Goal: Task Accomplishment & Management: Manage account settings

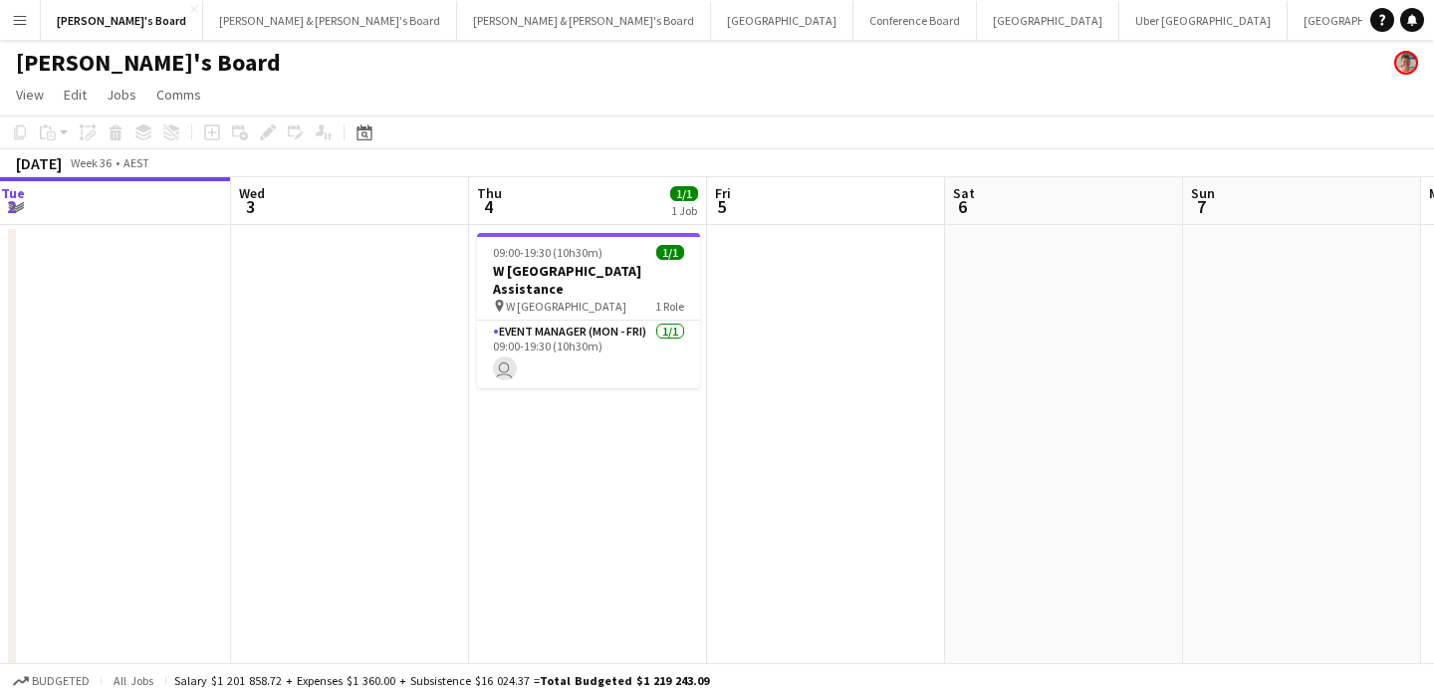
scroll to position [0, 844]
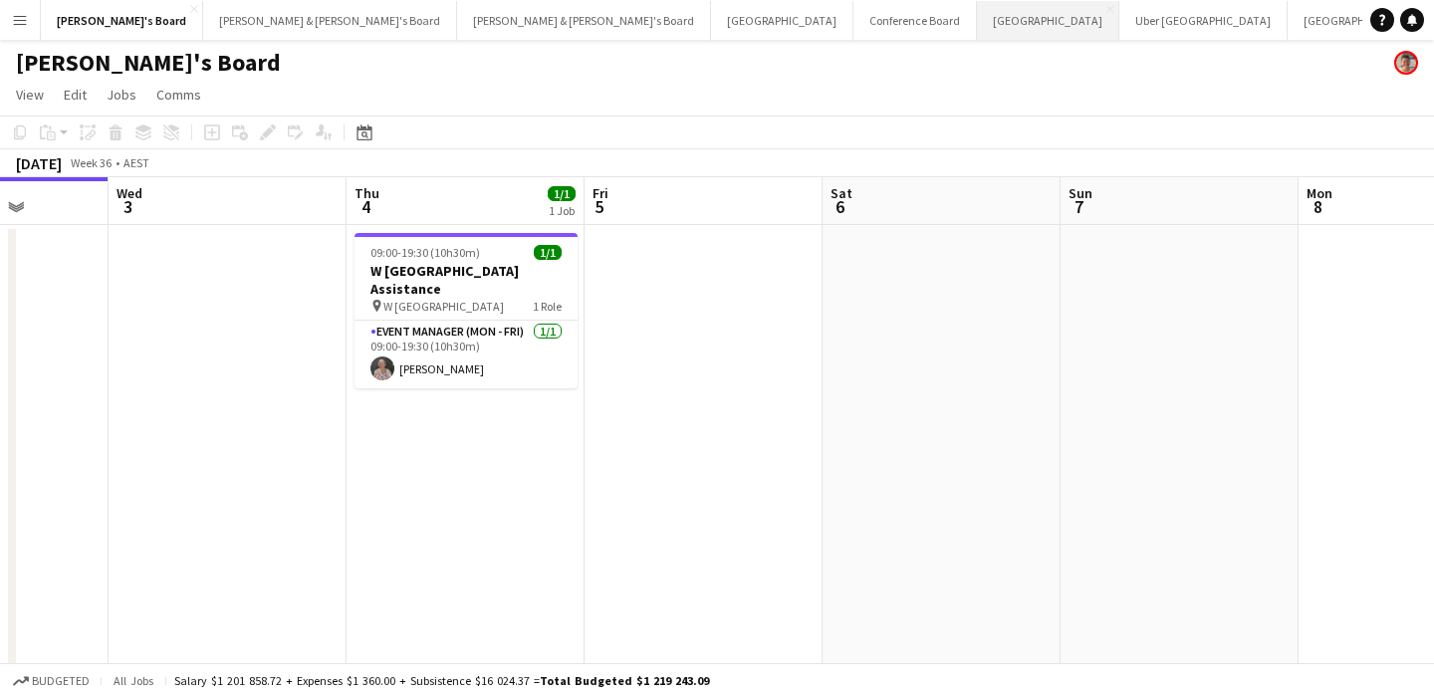
click at [977, 28] on button "Adelaide Close" at bounding box center [1048, 20] width 142 height 39
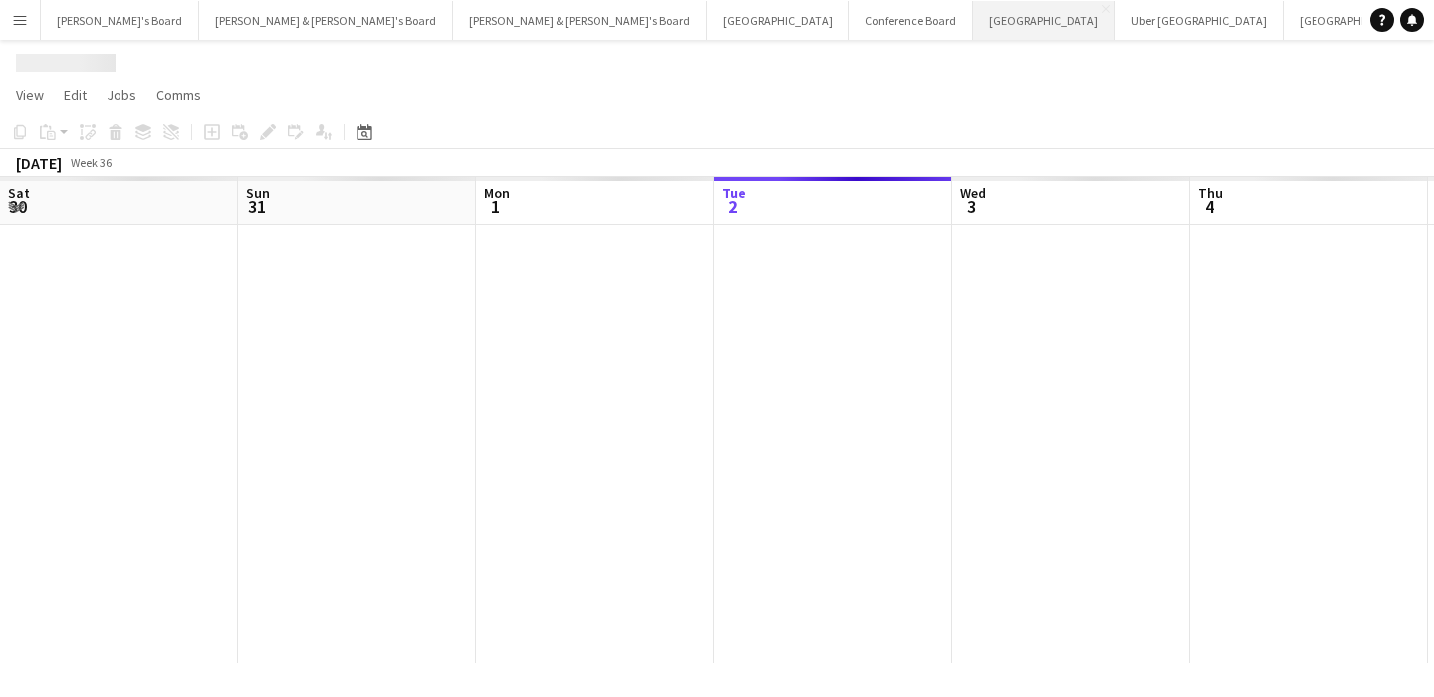
scroll to position [0, 476]
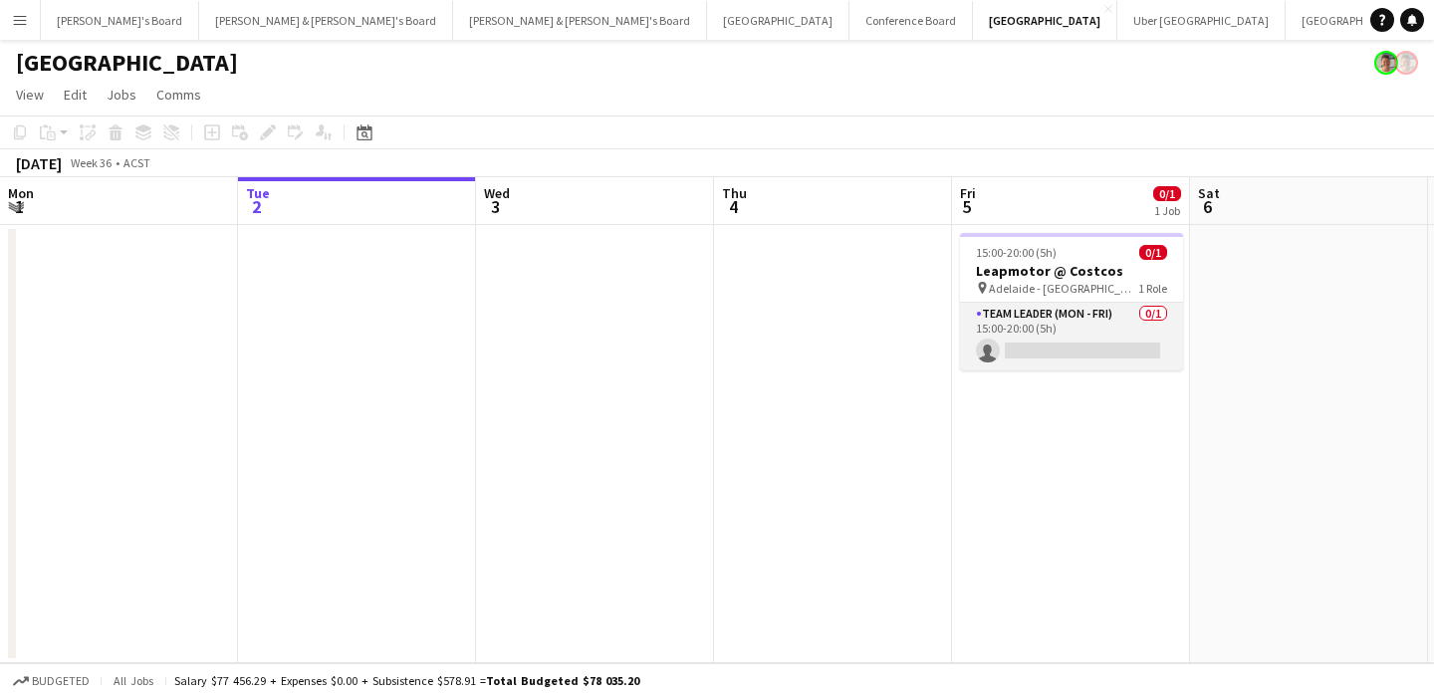
click at [1030, 329] on app-card-role "Team Leader (Mon - Fri) 0/1 15:00-20:00 (5h) single-neutral-actions" at bounding box center [1071, 337] width 223 height 68
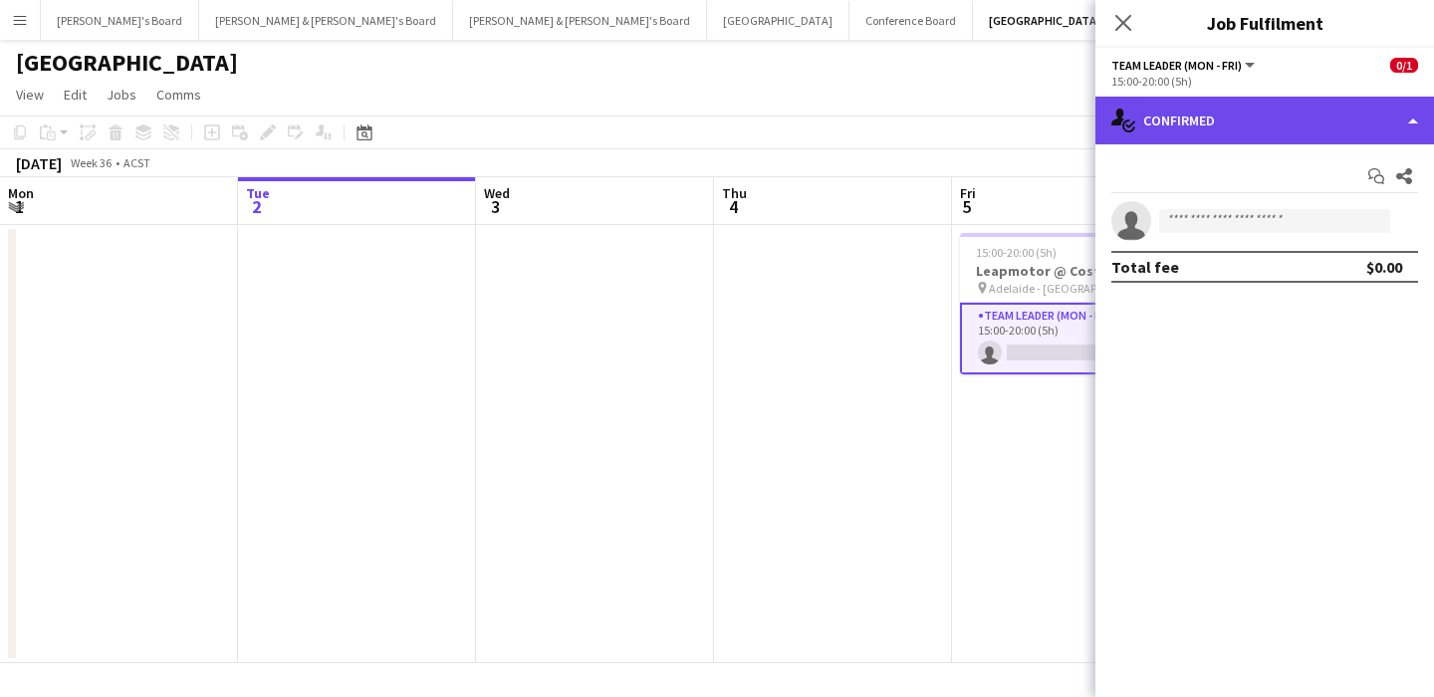
click at [1283, 115] on div "single-neutral-actions-check-2 Confirmed" at bounding box center [1265, 121] width 339 height 48
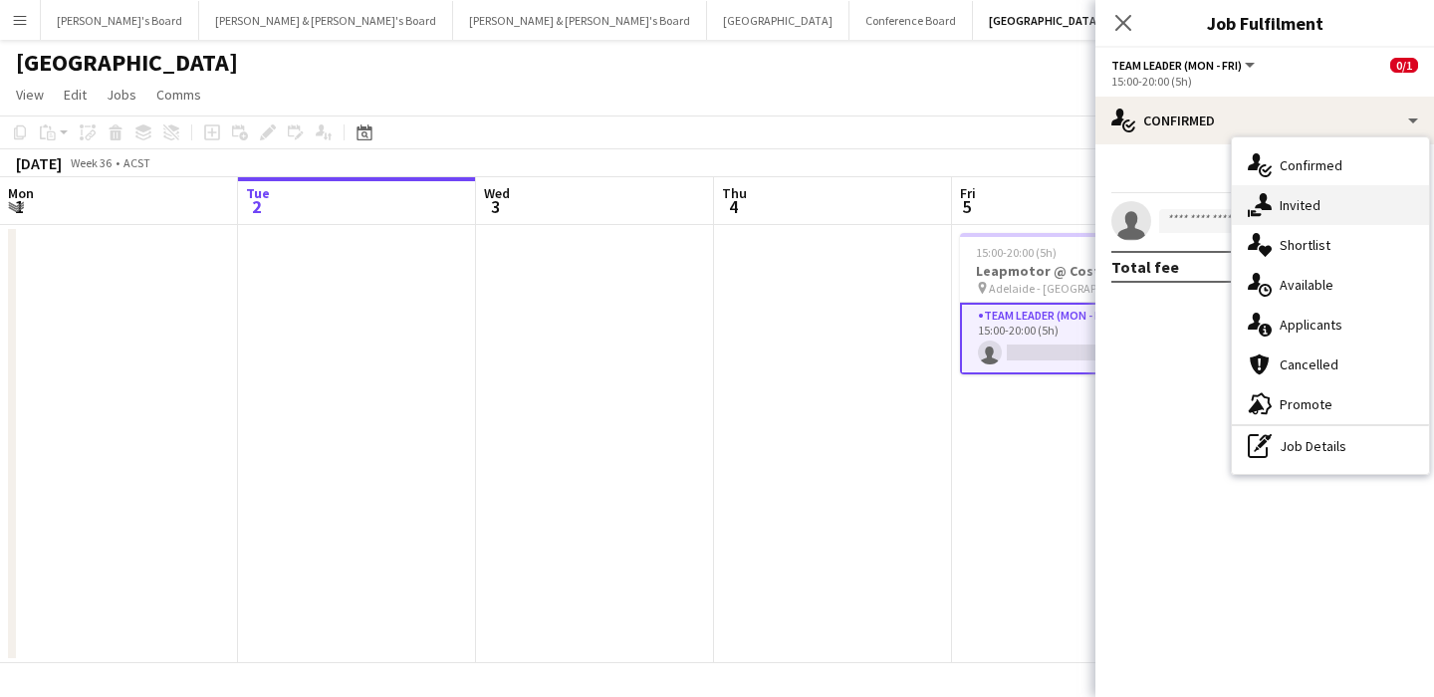
click at [1297, 206] on div "single-neutral-actions-share-1 Invited" at bounding box center [1330, 205] width 197 height 40
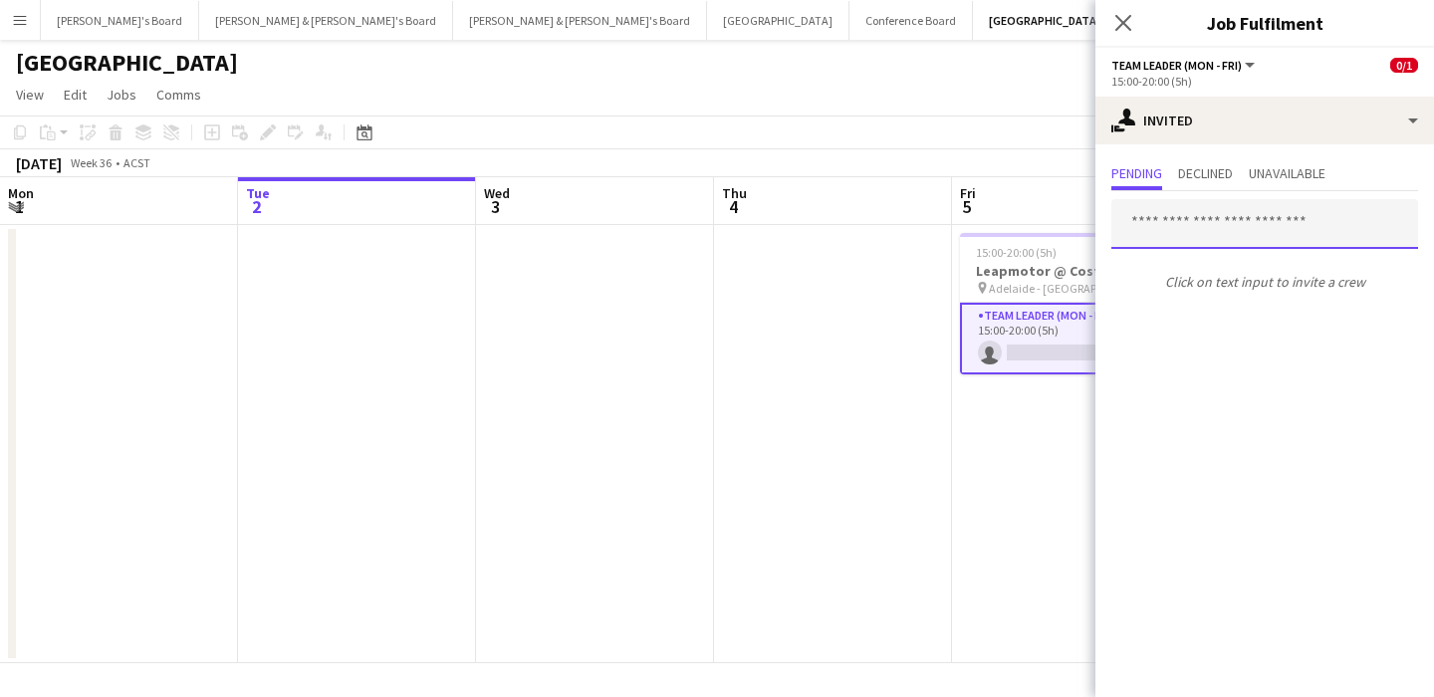
click at [1258, 229] on input "text" at bounding box center [1264, 224] width 307 height 50
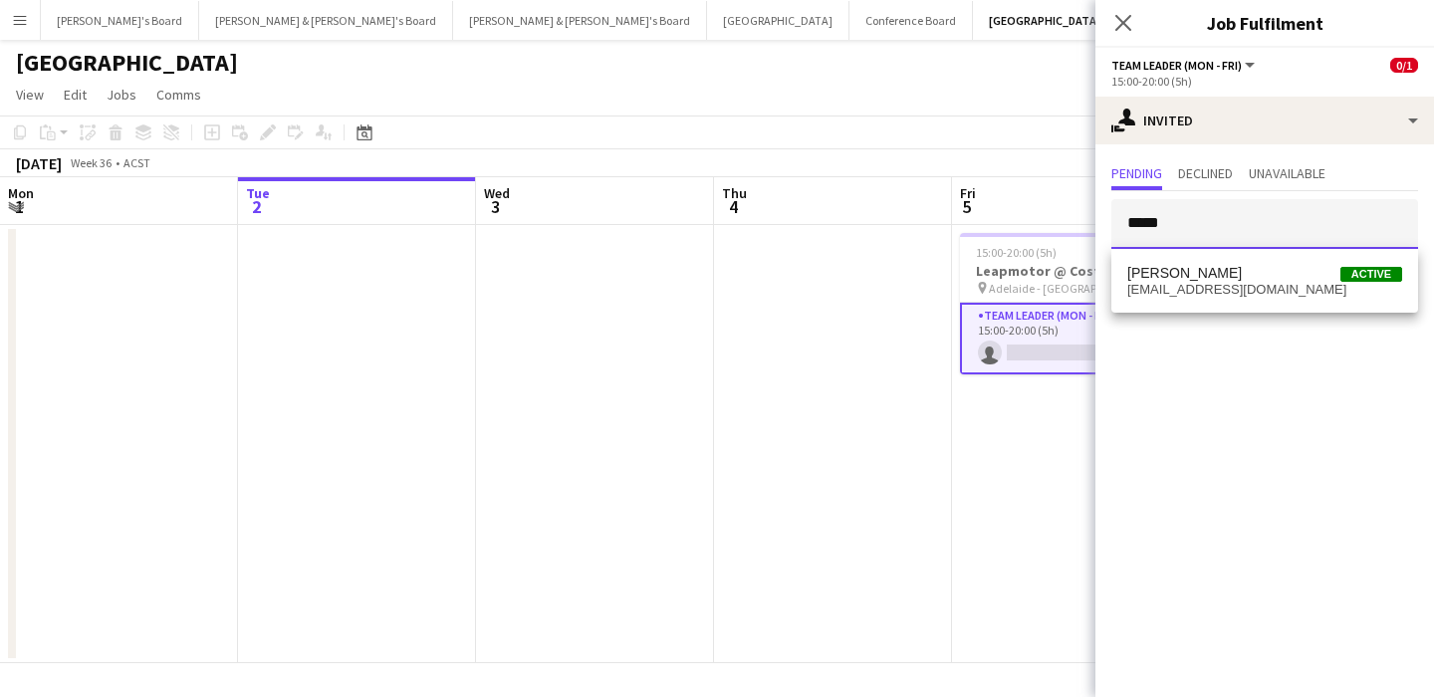
type input "*****"
click at [1263, 270] on span "[PERSON_NAME] Active" at bounding box center [1264, 273] width 275 height 17
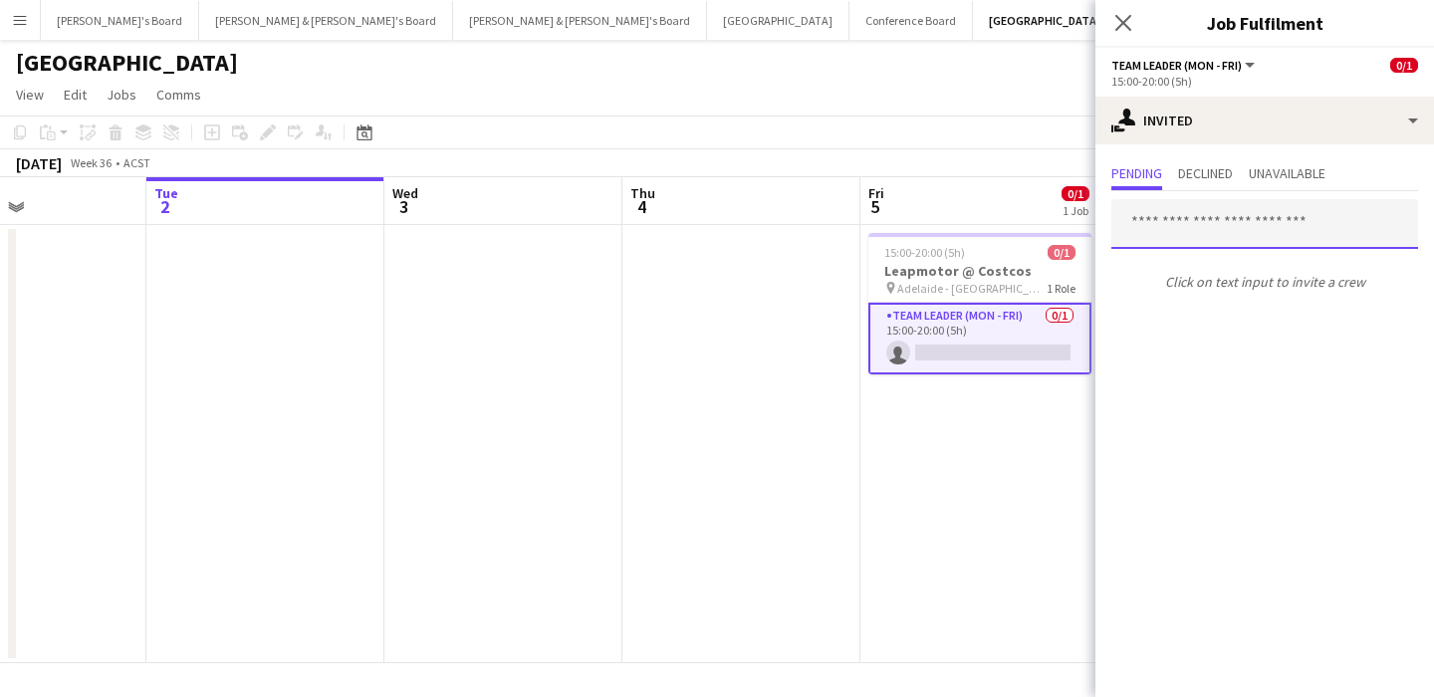
scroll to position [0, 733]
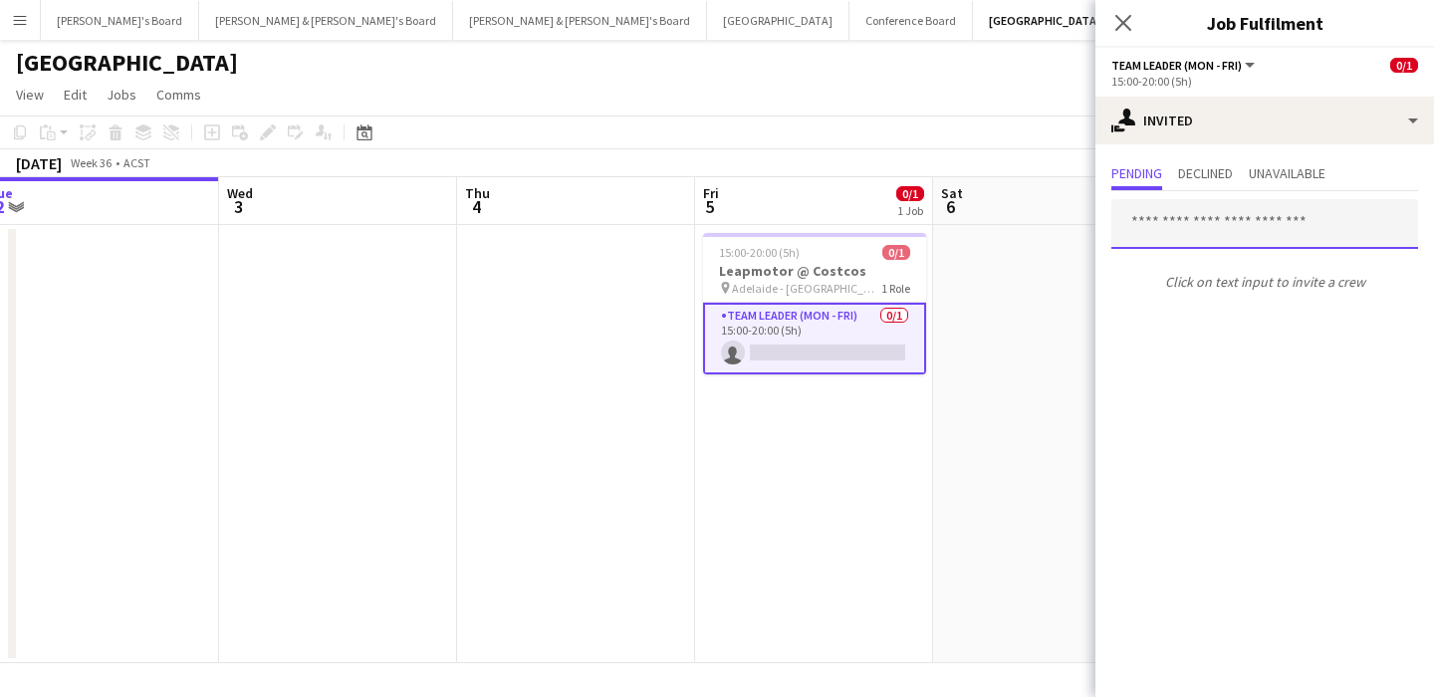
click at [1197, 200] on input "text" at bounding box center [1264, 224] width 307 height 50
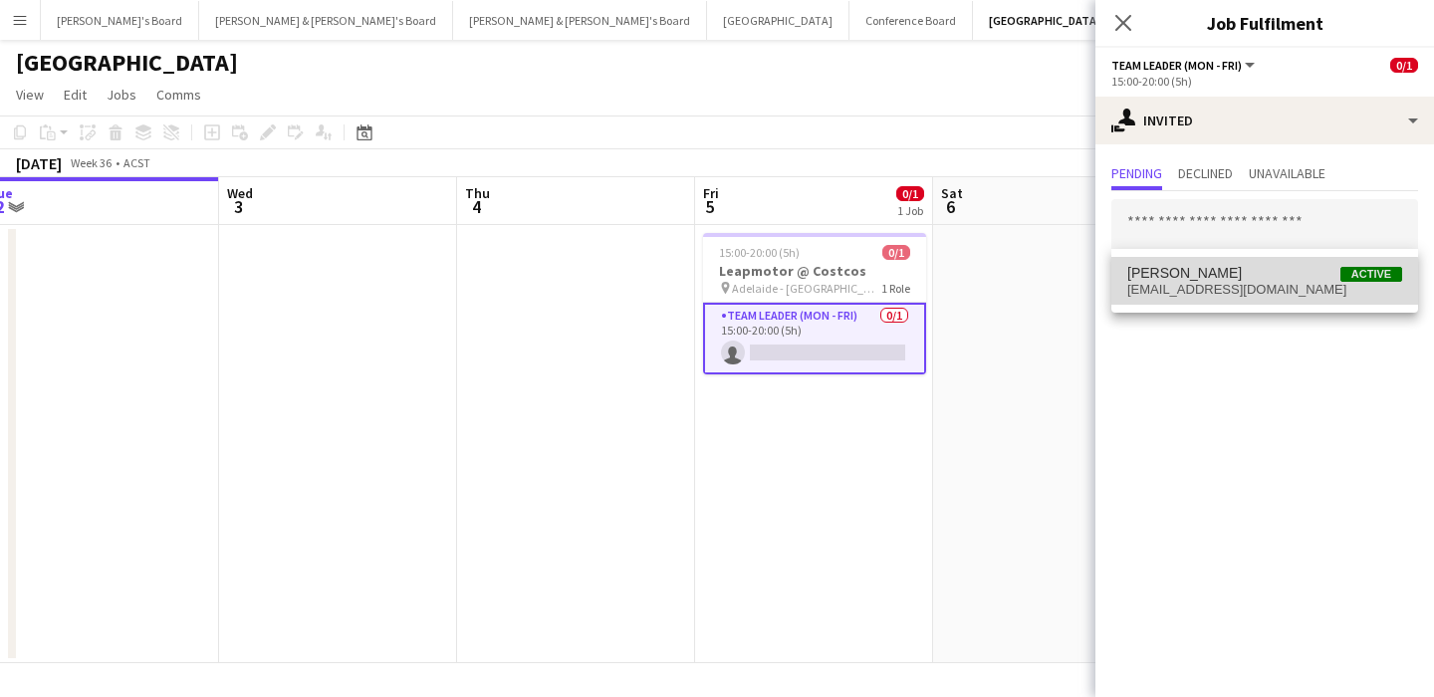
click at [1211, 299] on mat-option "[PERSON_NAME] Active [EMAIL_ADDRESS][DOMAIN_NAME]" at bounding box center [1264, 281] width 307 height 48
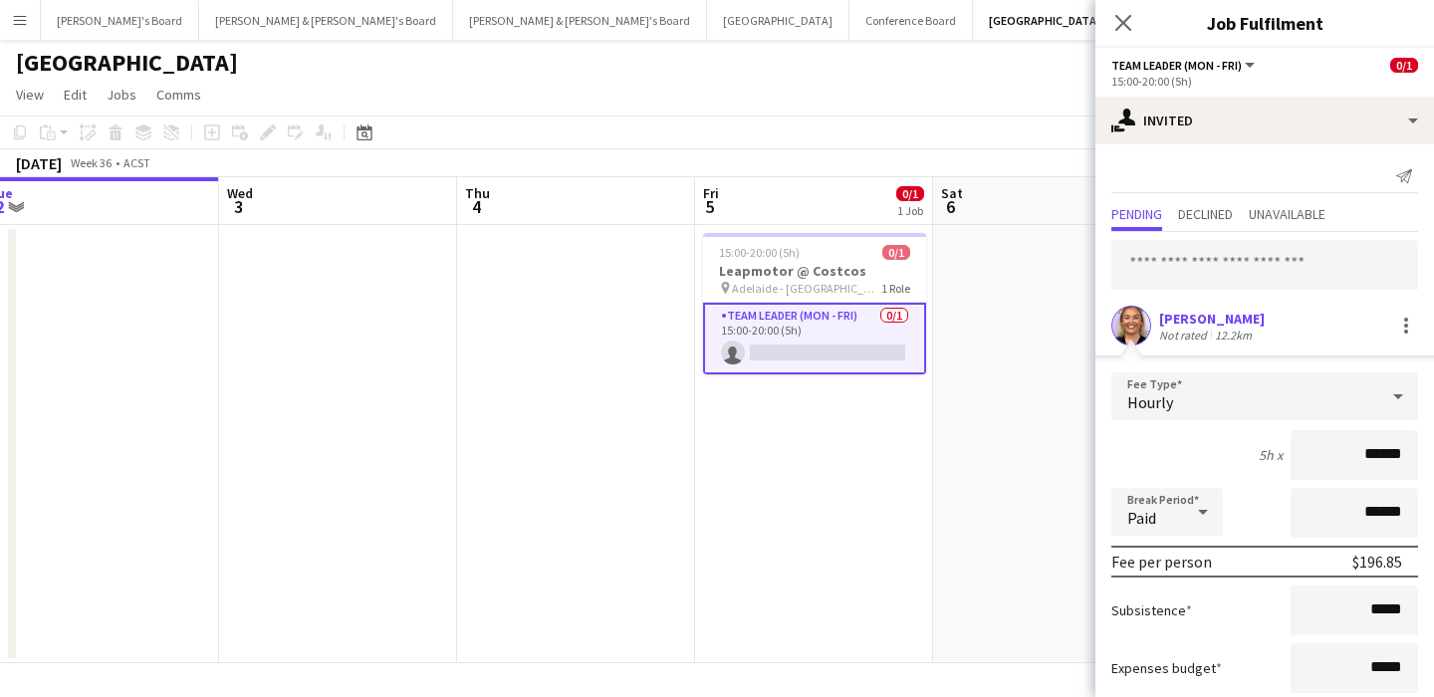
scroll to position [121, 0]
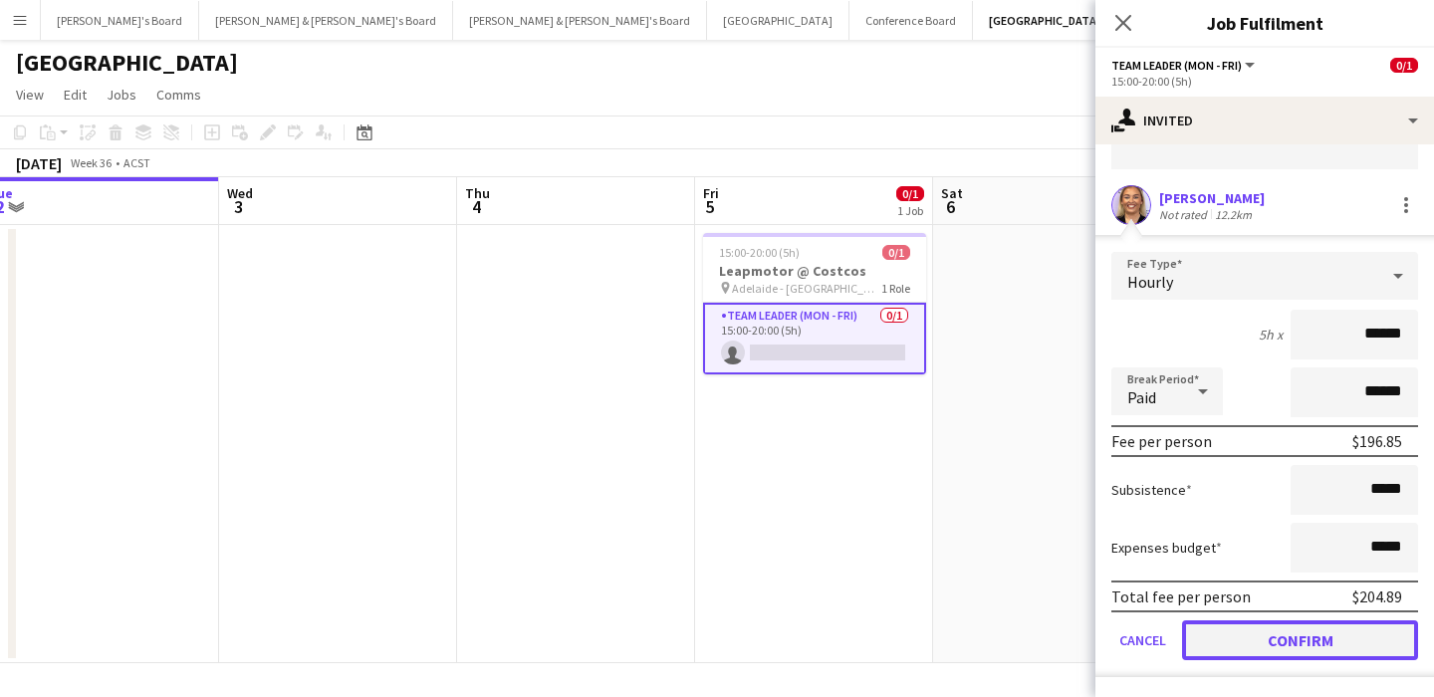
click at [1232, 641] on button "Confirm" at bounding box center [1300, 640] width 236 height 40
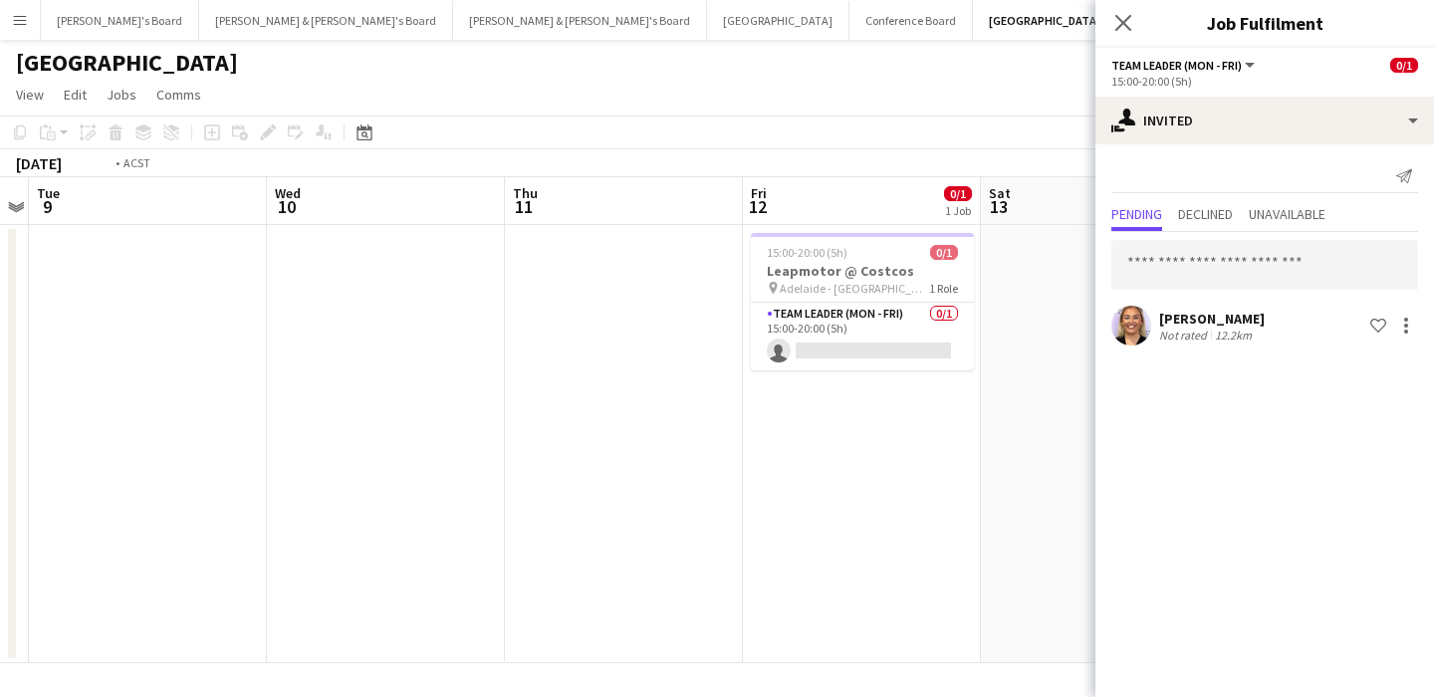
scroll to position [0, 580]
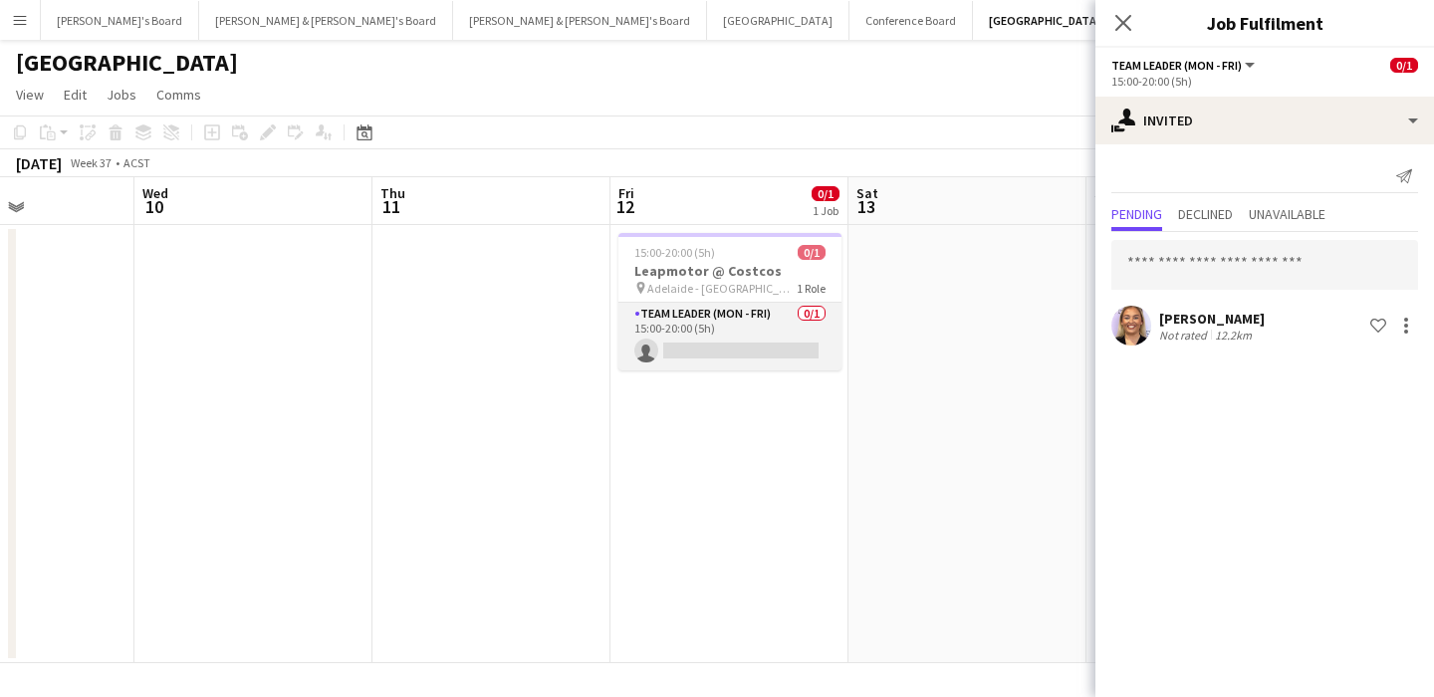
click at [793, 339] on app-card-role "Team Leader (Mon - Fri) 0/1 15:00-20:00 (5h) single-neutral-actions" at bounding box center [729, 337] width 223 height 68
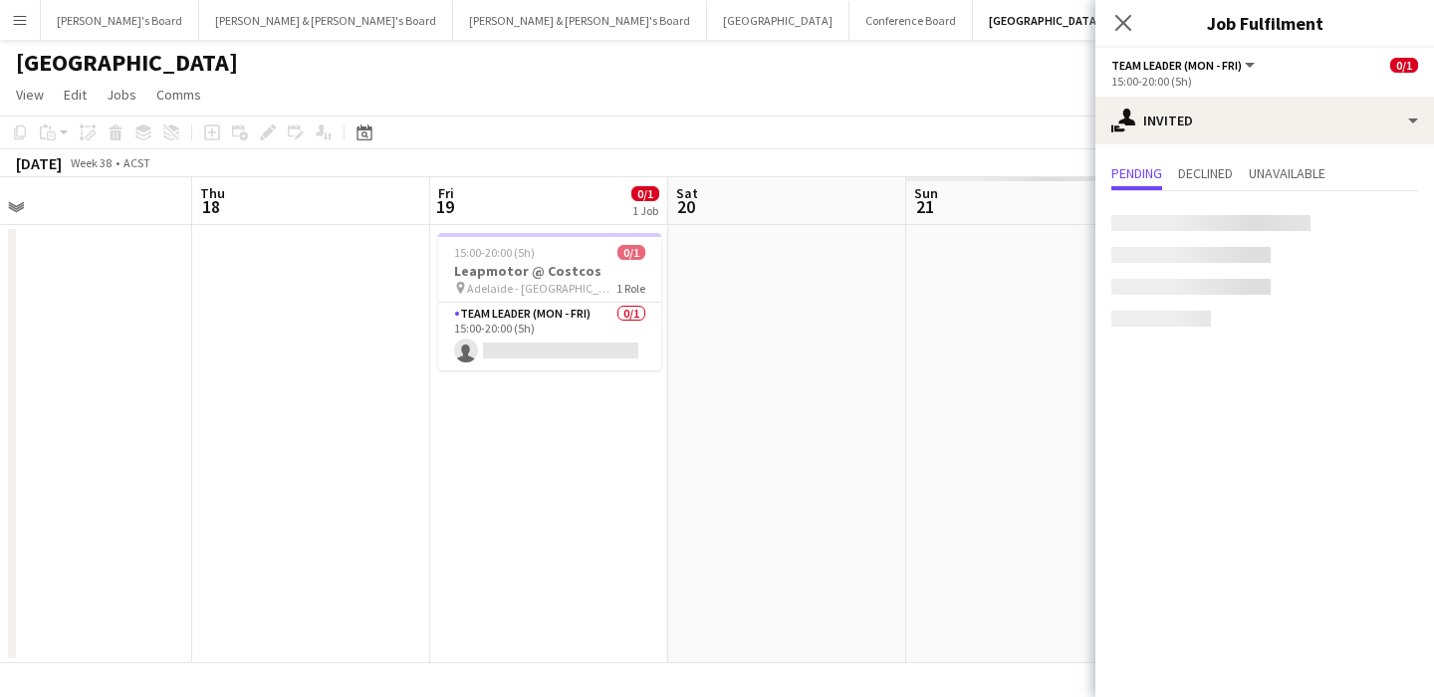
scroll to position [0, 570]
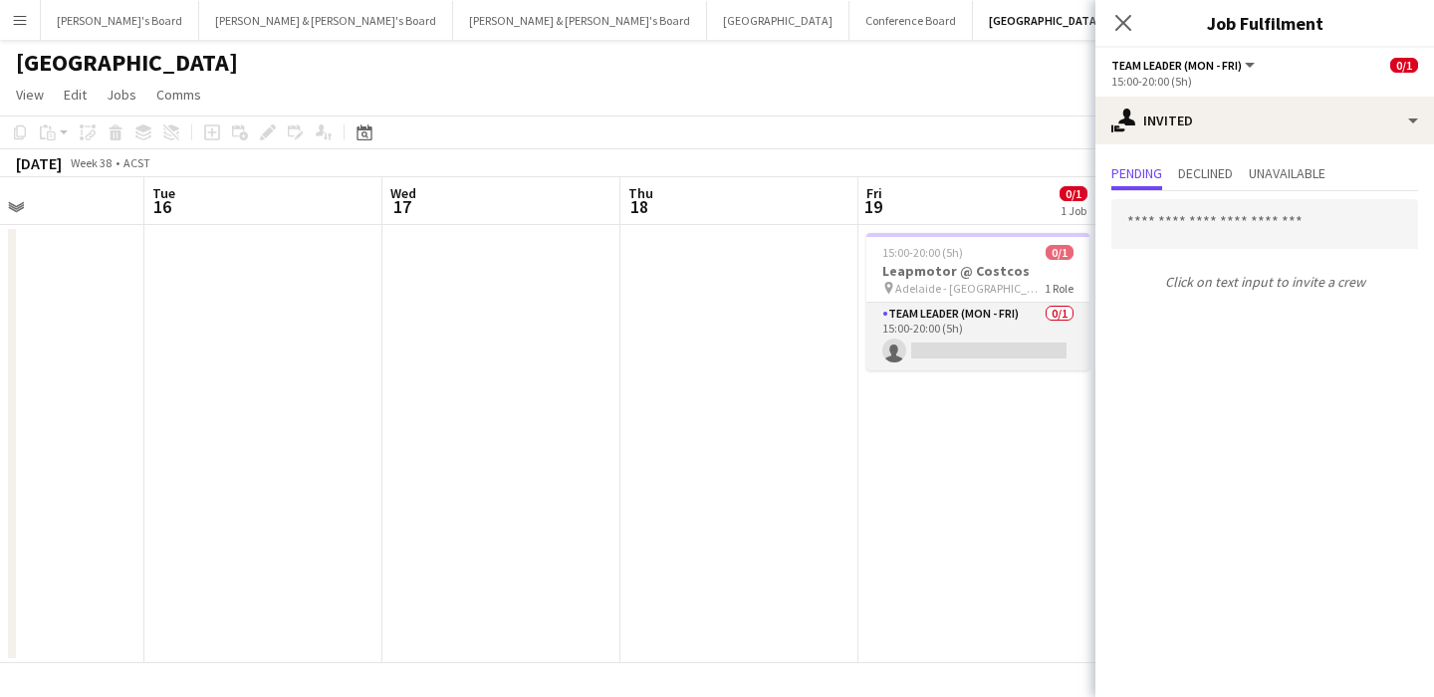
click at [967, 365] on app-card-role "Team Leader (Mon - Fri) 0/1 15:00-20:00 (5h) single-neutral-actions" at bounding box center [977, 337] width 223 height 68
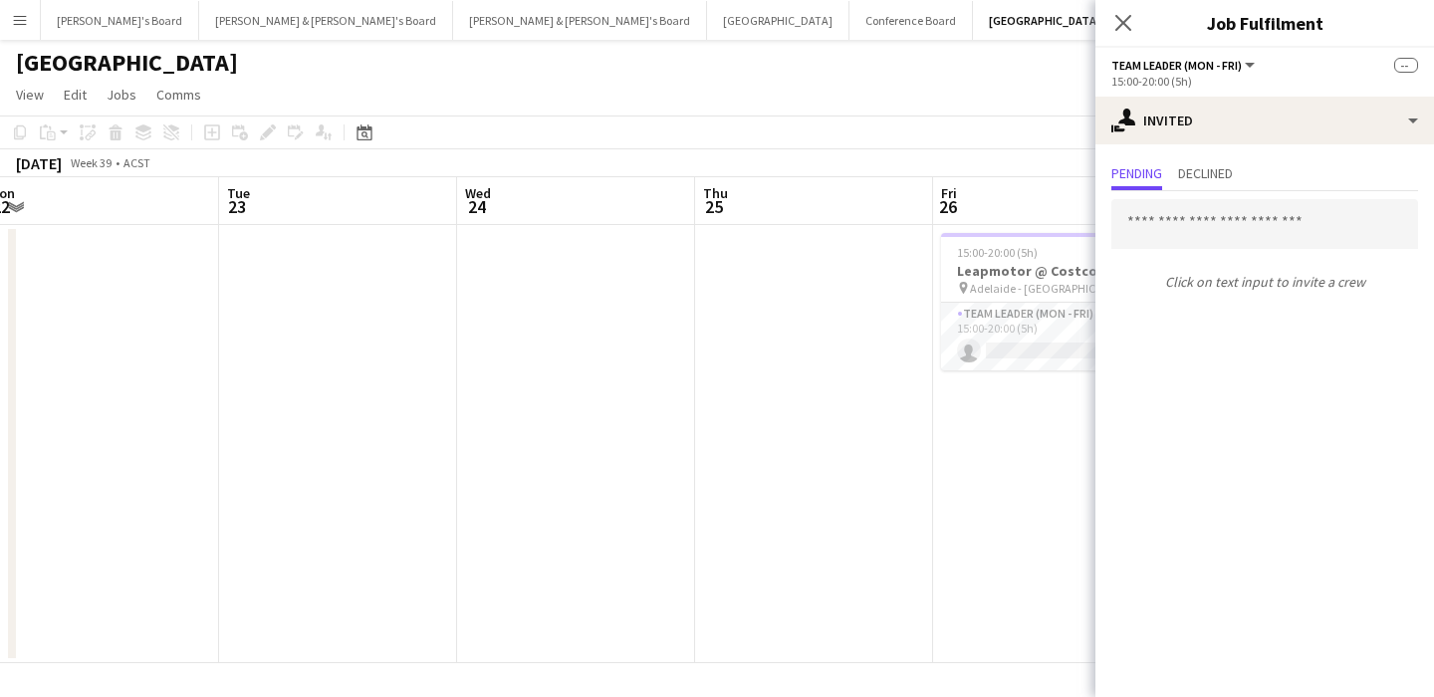
scroll to position [0, 587]
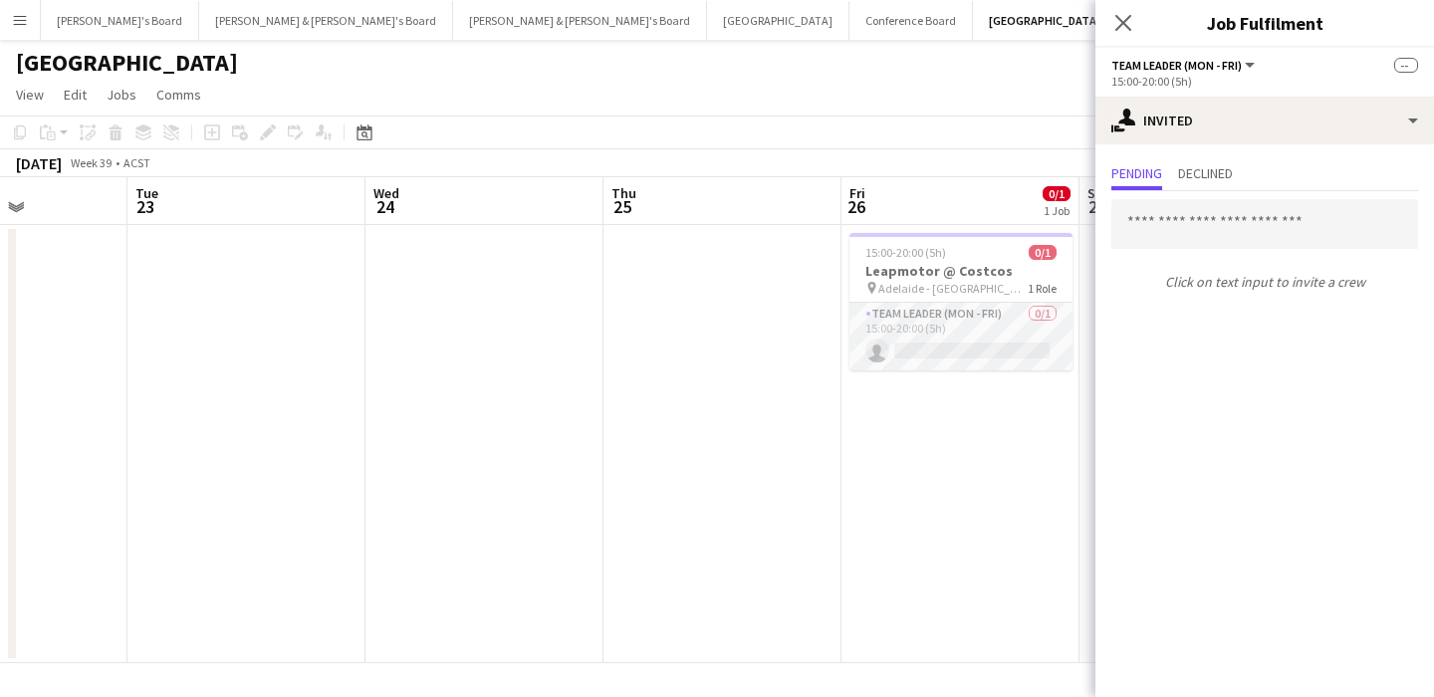
click at [945, 357] on app-card-role "Team Leader (Mon - Fri) 0/1 15:00-20:00 (5h) single-neutral-actions" at bounding box center [961, 337] width 223 height 68
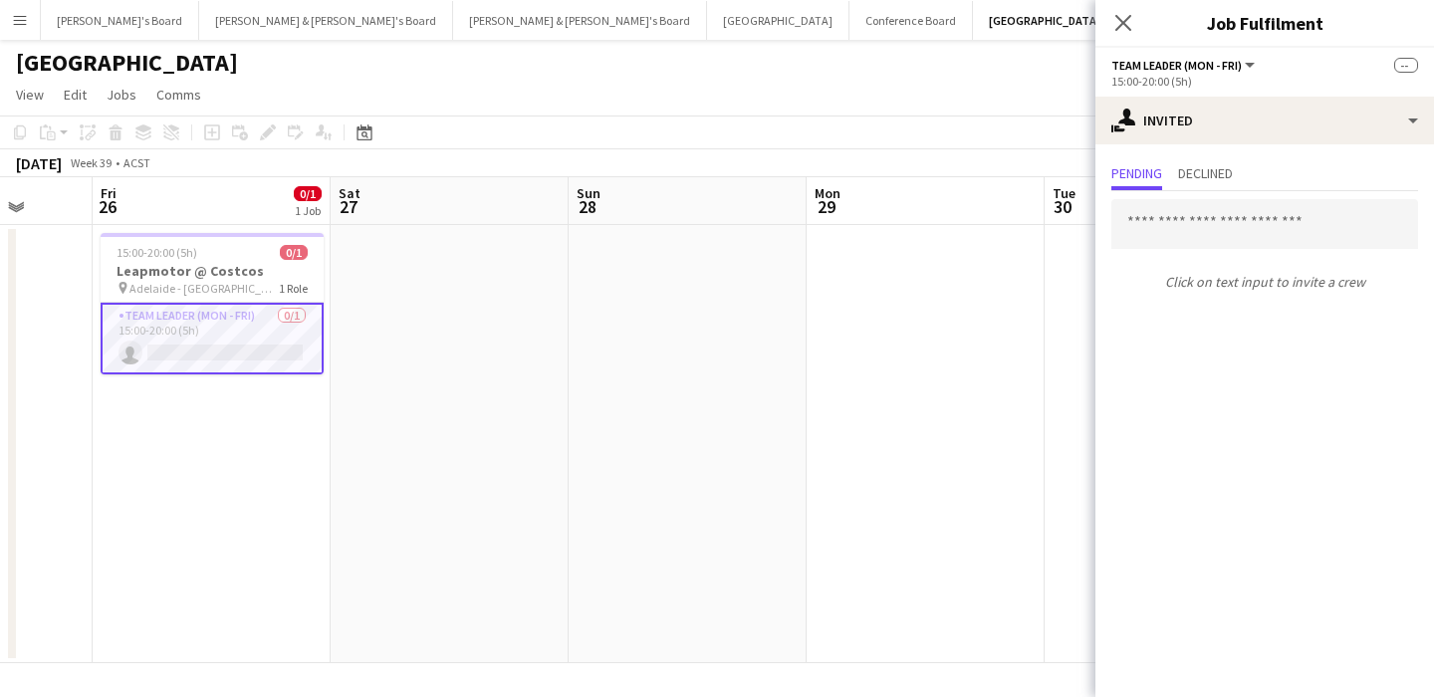
scroll to position [0, 783]
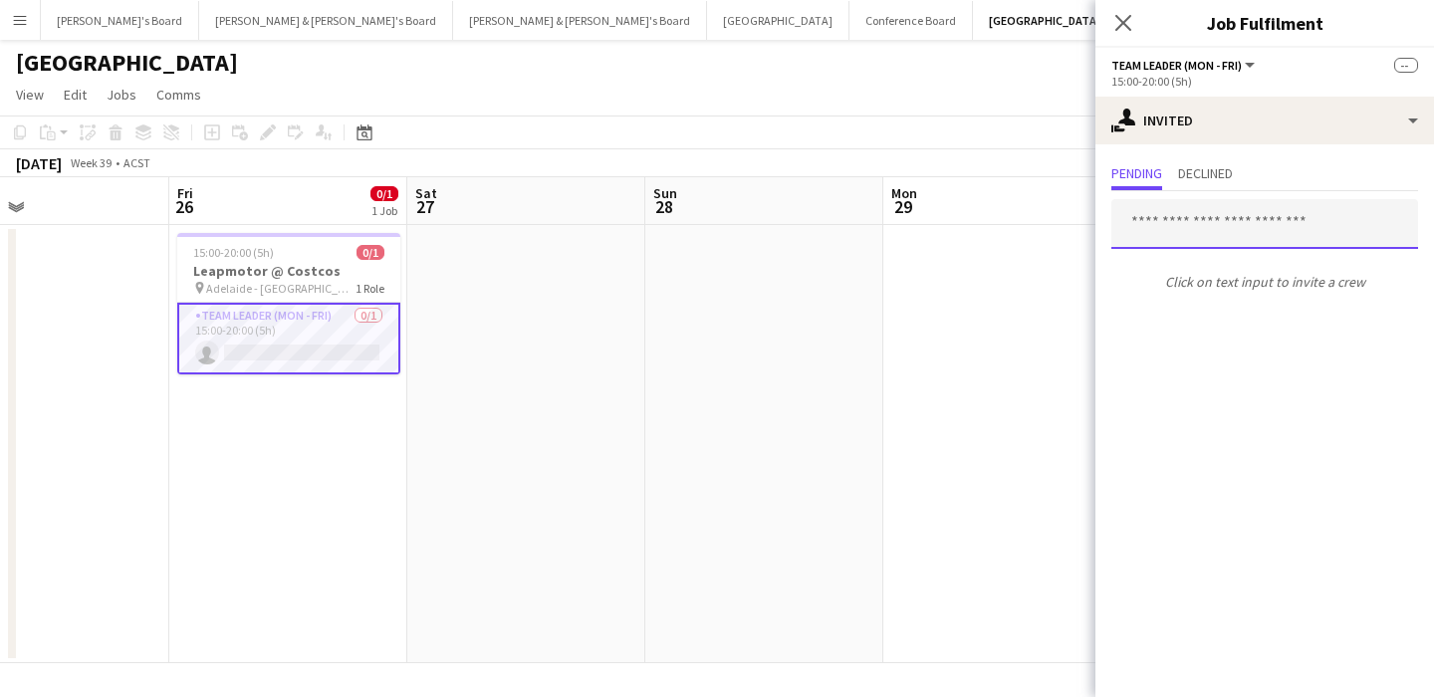
click at [1262, 239] on input "text" at bounding box center [1264, 224] width 307 height 50
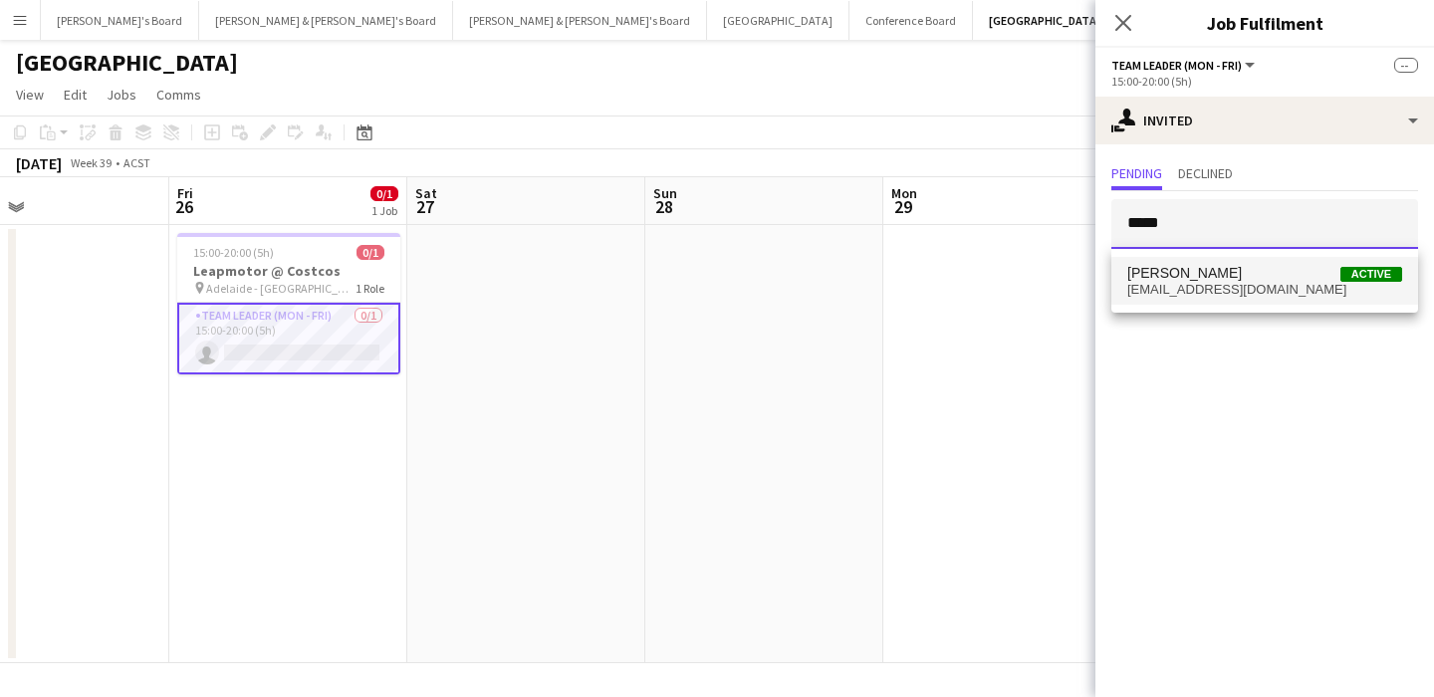
type input "*****"
click at [1263, 269] on span "[PERSON_NAME] Active" at bounding box center [1264, 273] width 275 height 17
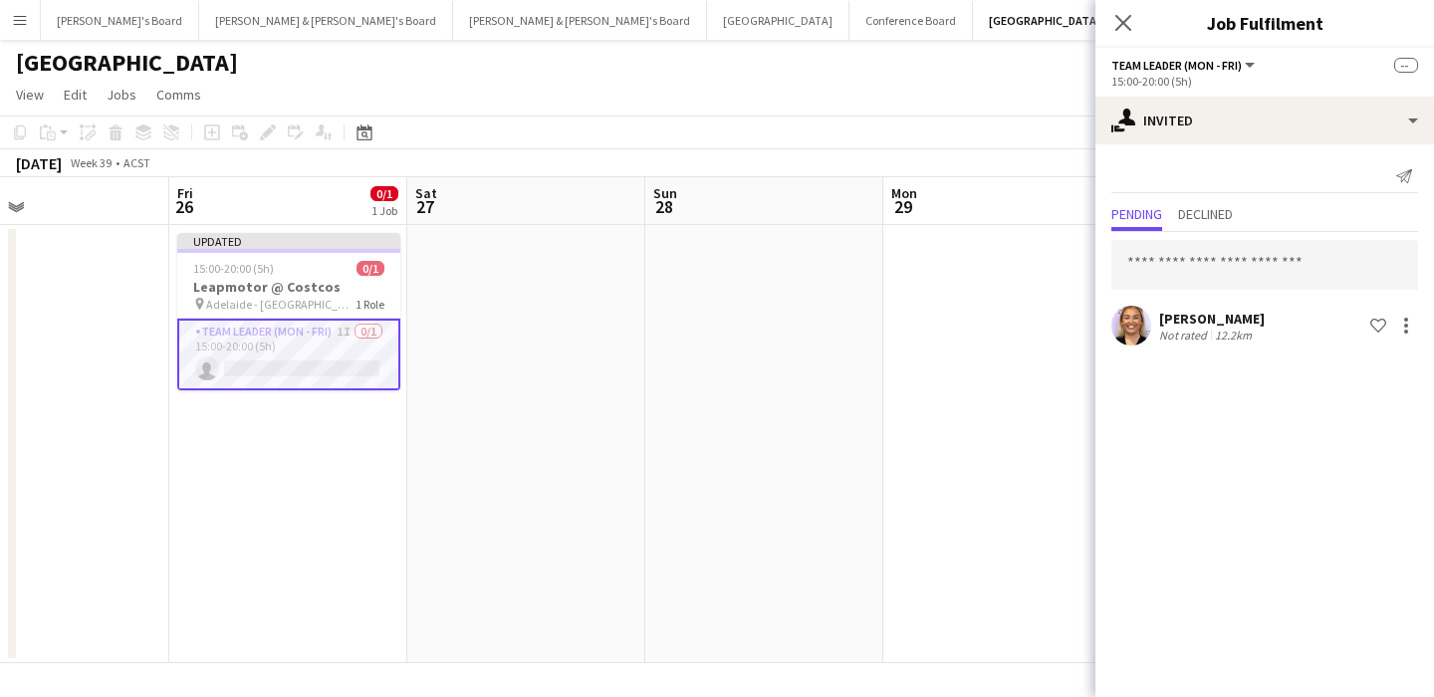
click at [1089, 169] on div "[DATE] Week 39 • ACST Publish 3 jobs Revert 3 jobs" at bounding box center [717, 163] width 1434 height 28
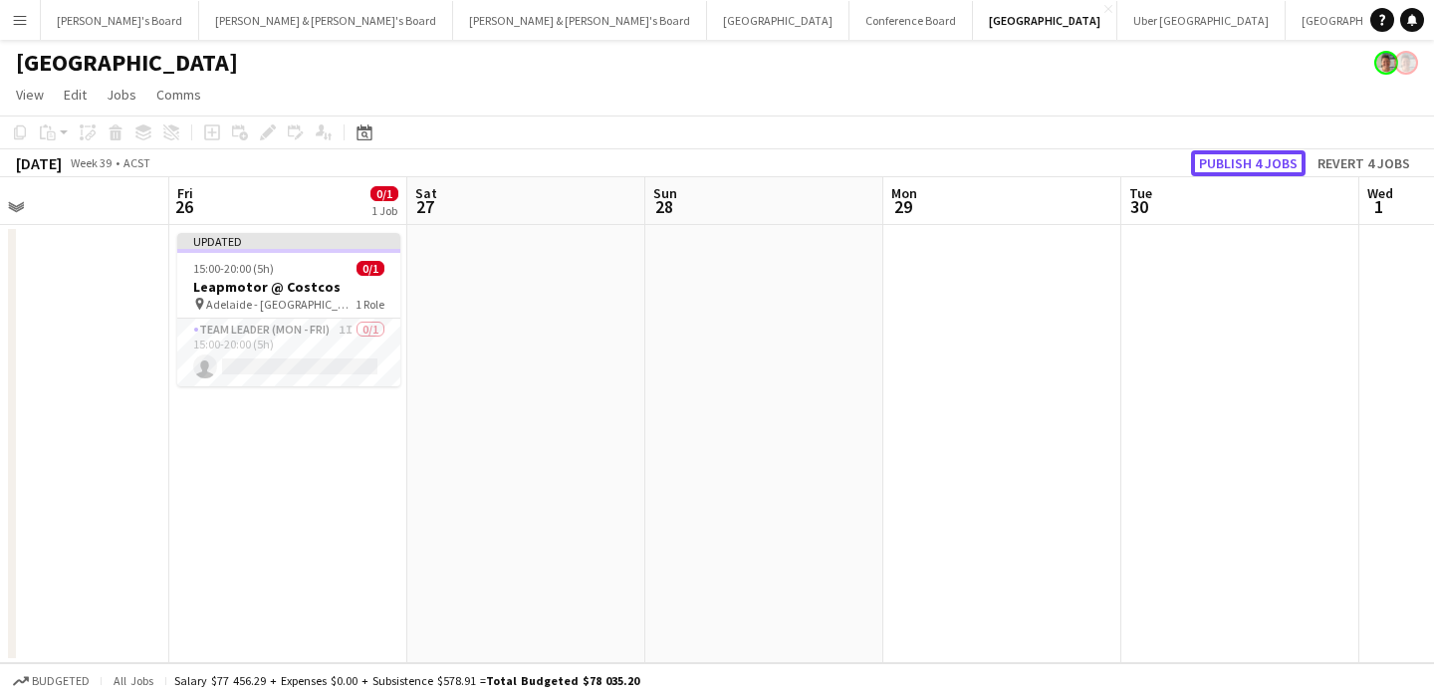
click at [1278, 168] on button "Publish 4 jobs" at bounding box center [1248, 163] width 115 height 26
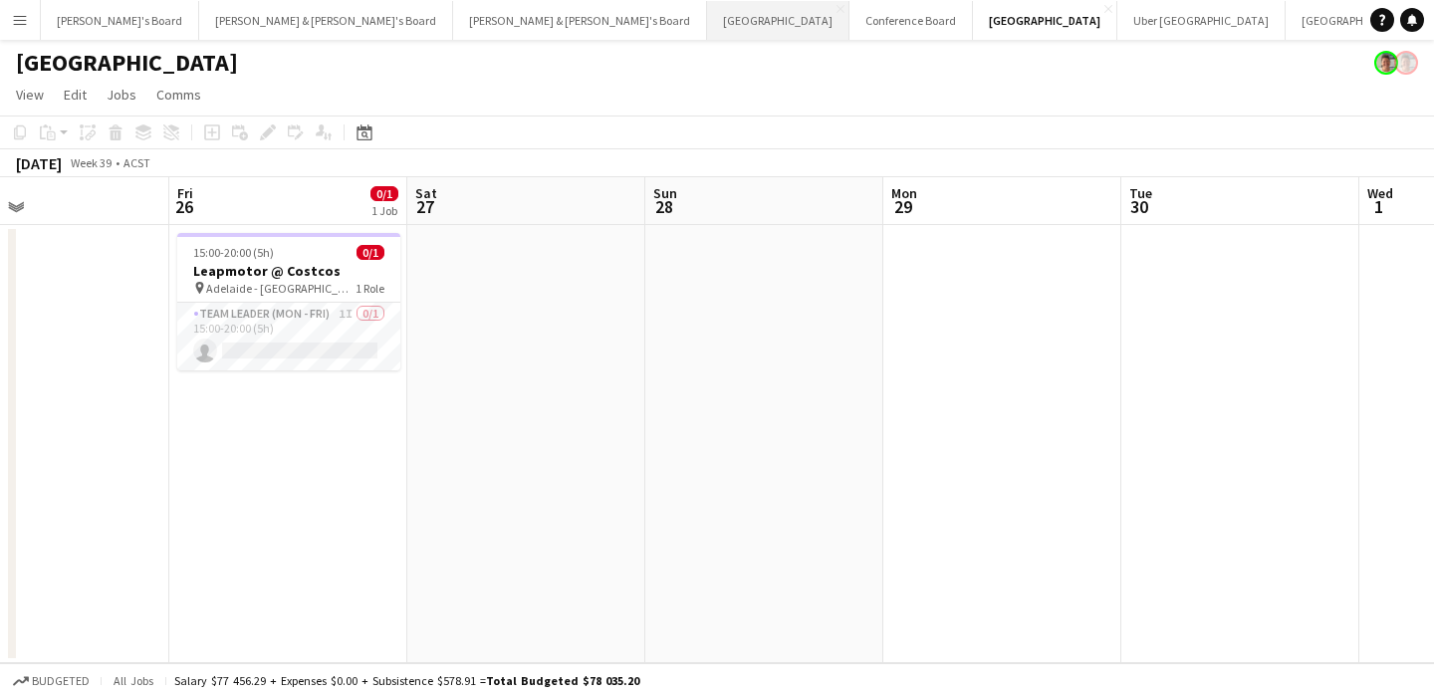
click at [707, 33] on button "Perth Close" at bounding box center [778, 20] width 142 height 39
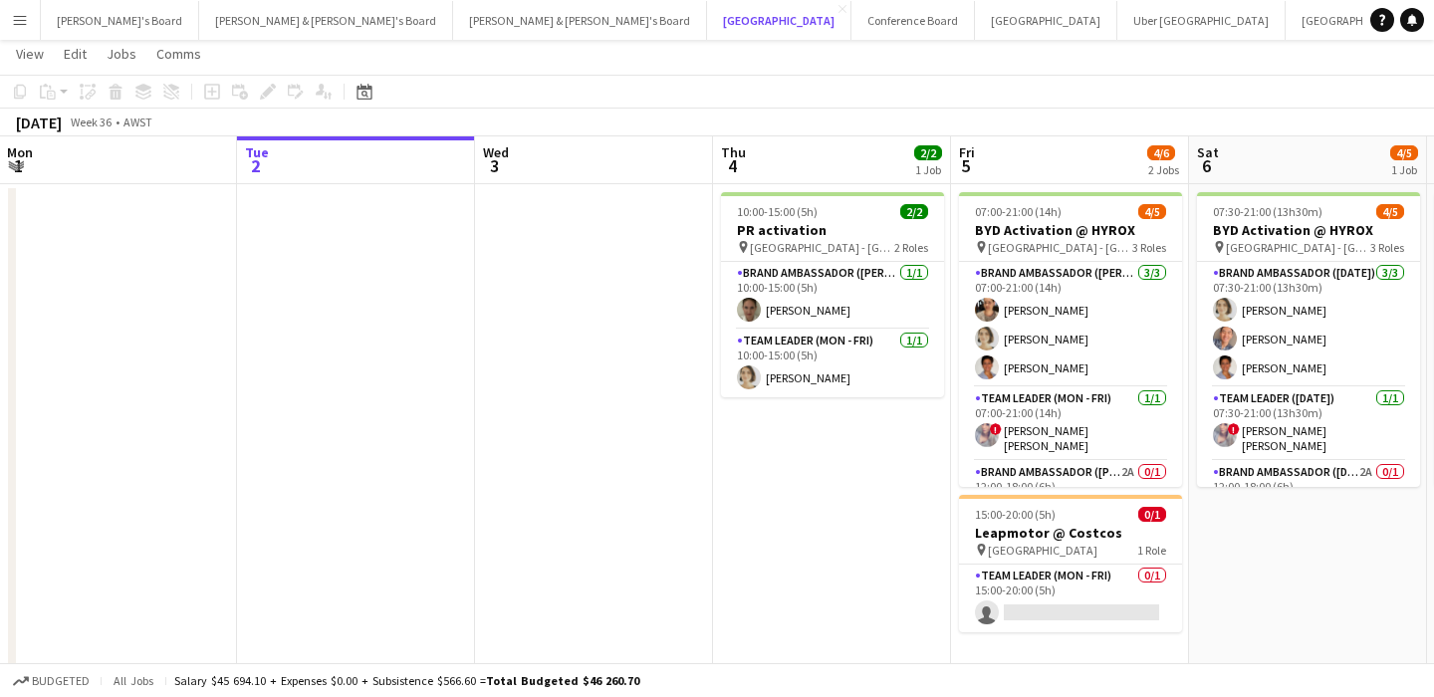
scroll to position [49, 0]
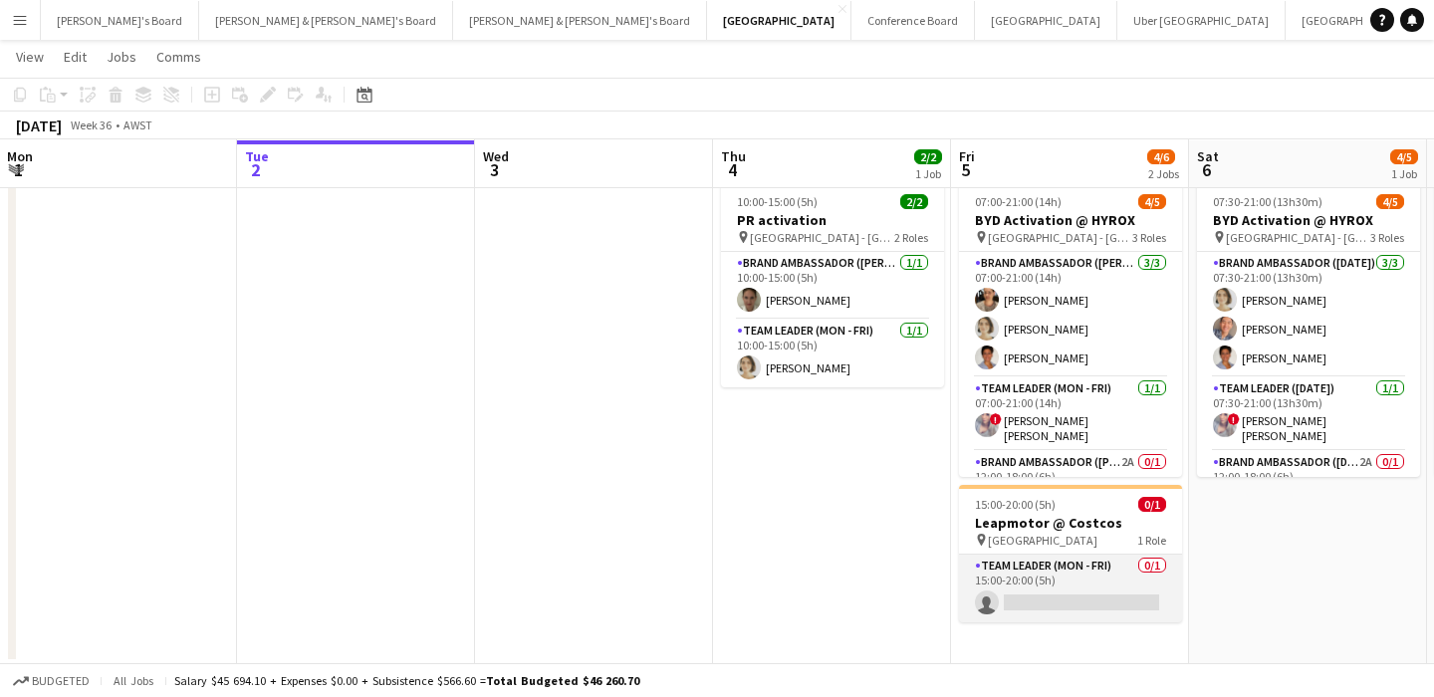
click at [1019, 597] on app-card-role "Team Leader (Mon - Fri) 0/1 15:00-20:00 (5h) single-neutral-actions" at bounding box center [1070, 589] width 223 height 68
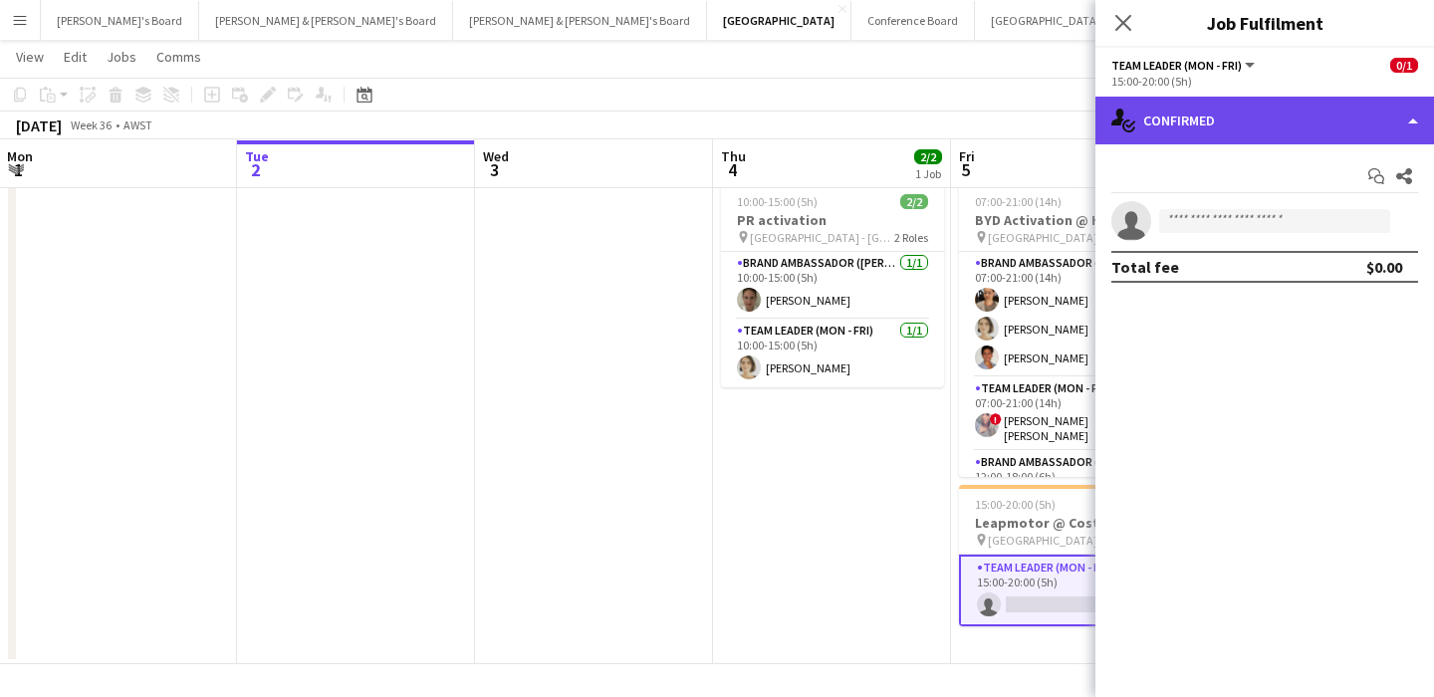
click at [1326, 122] on div "single-neutral-actions-check-2 Confirmed" at bounding box center [1265, 121] width 339 height 48
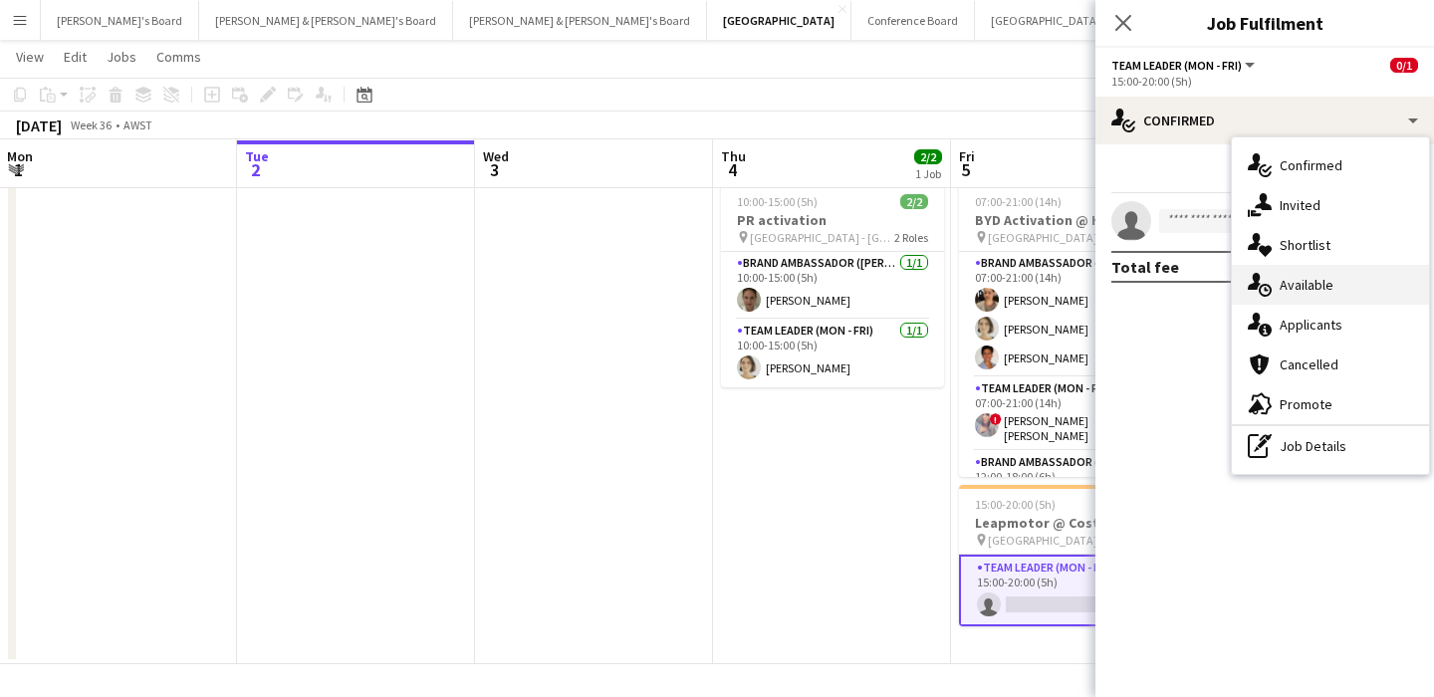
click at [1298, 282] on div "single-neutral-actions-upload Available" at bounding box center [1330, 285] width 197 height 40
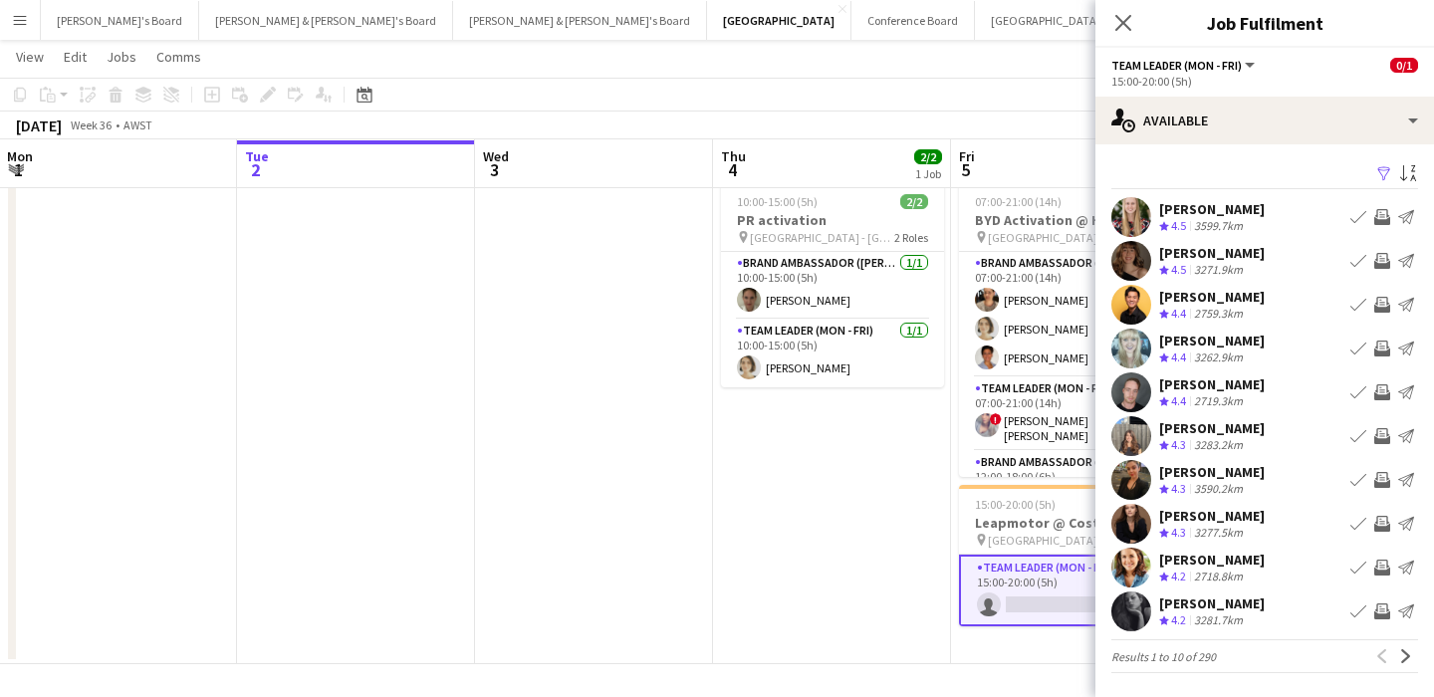
click at [1384, 176] on app-icon "Filter" at bounding box center [1384, 174] width 16 height 19
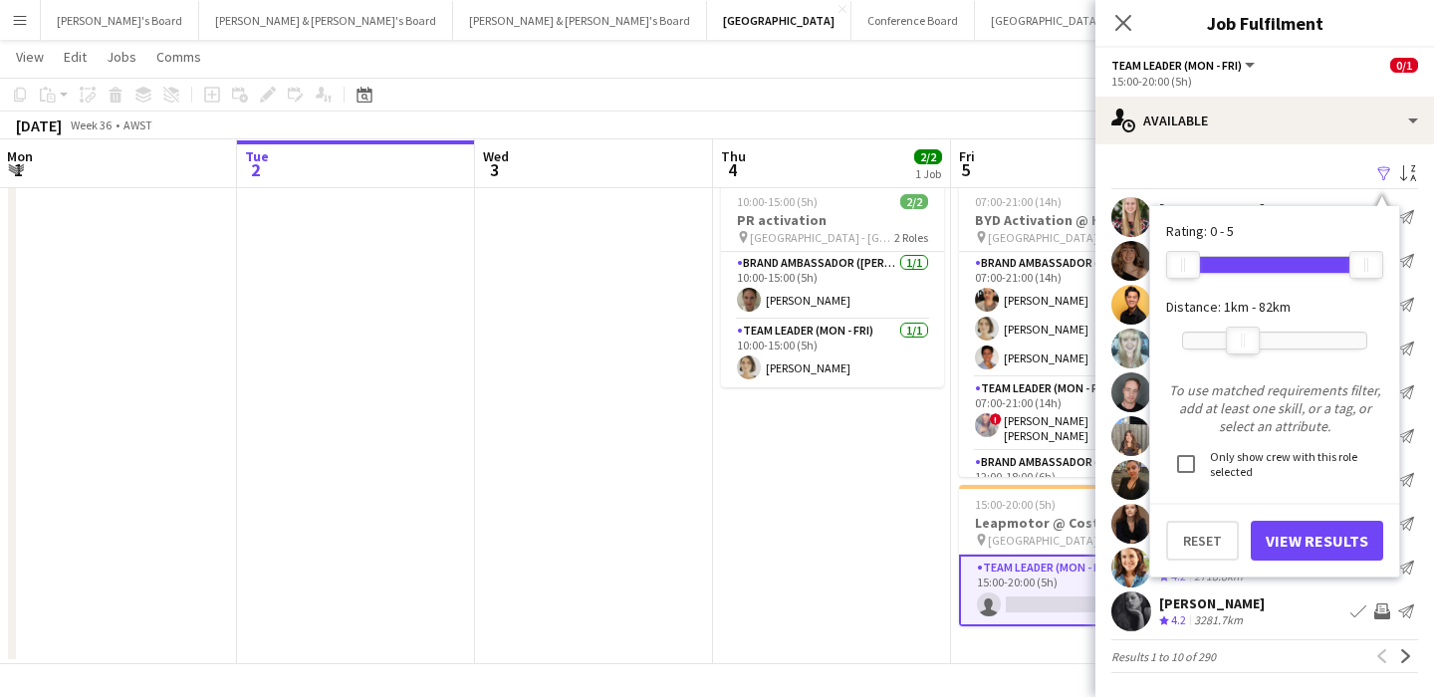
click at [1243, 345] on div at bounding box center [1274, 341] width 183 height 16
click at [1285, 542] on button "View Results" at bounding box center [1317, 541] width 132 height 40
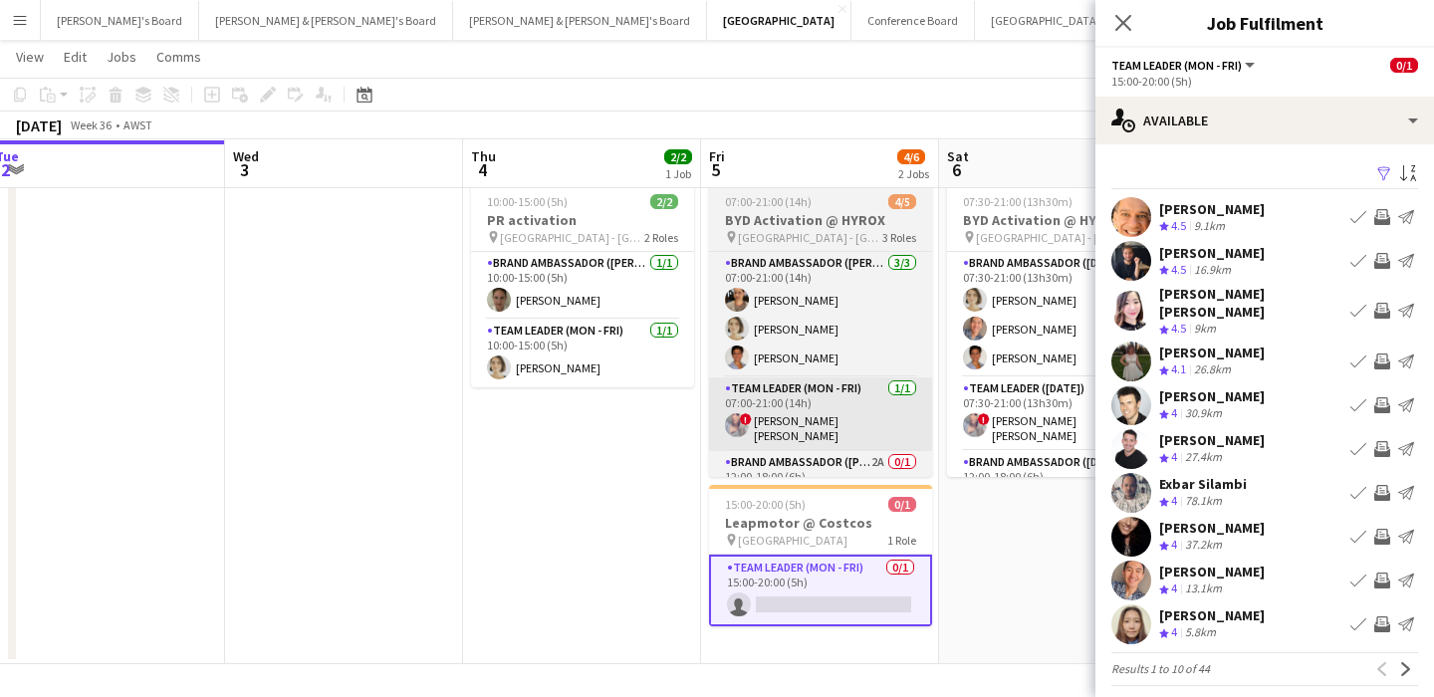
scroll to position [0, 787]
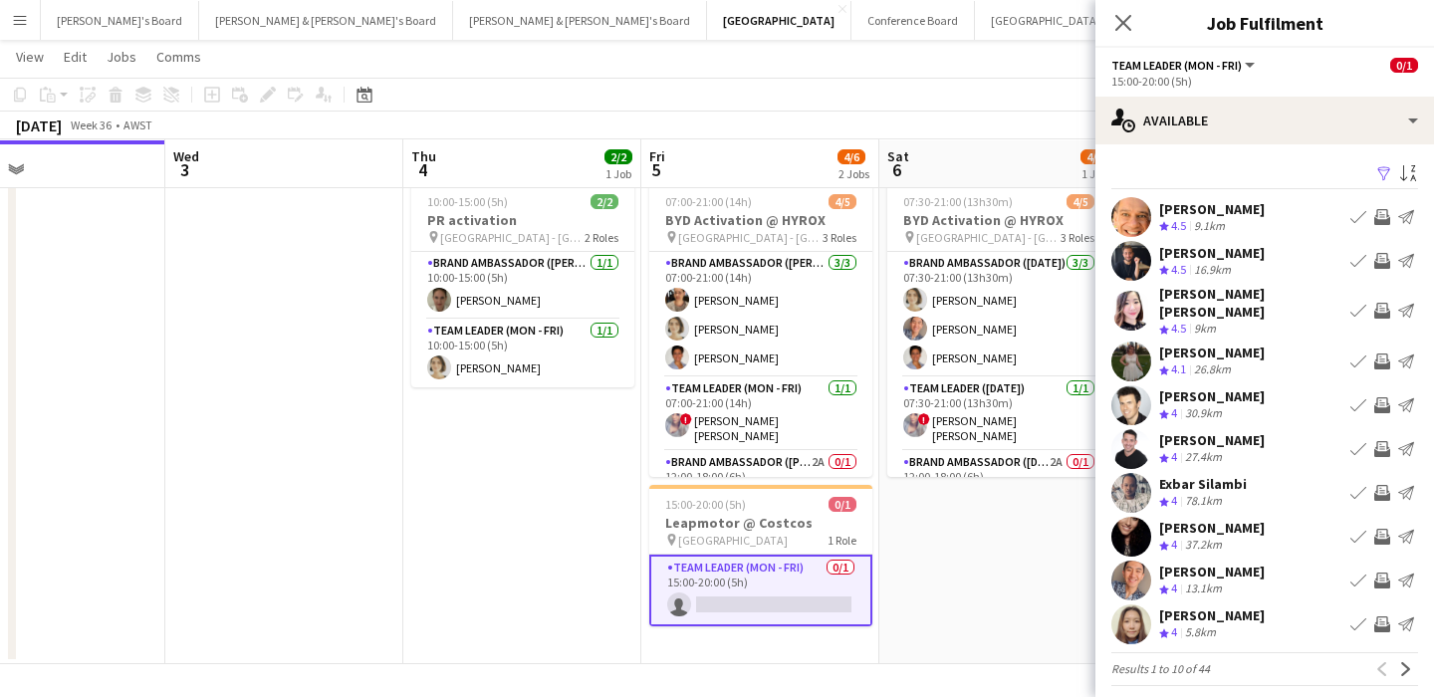
click at [1286, 23] on button "Sydney Close" at bounding box center [1357, 20] width 142 height 39
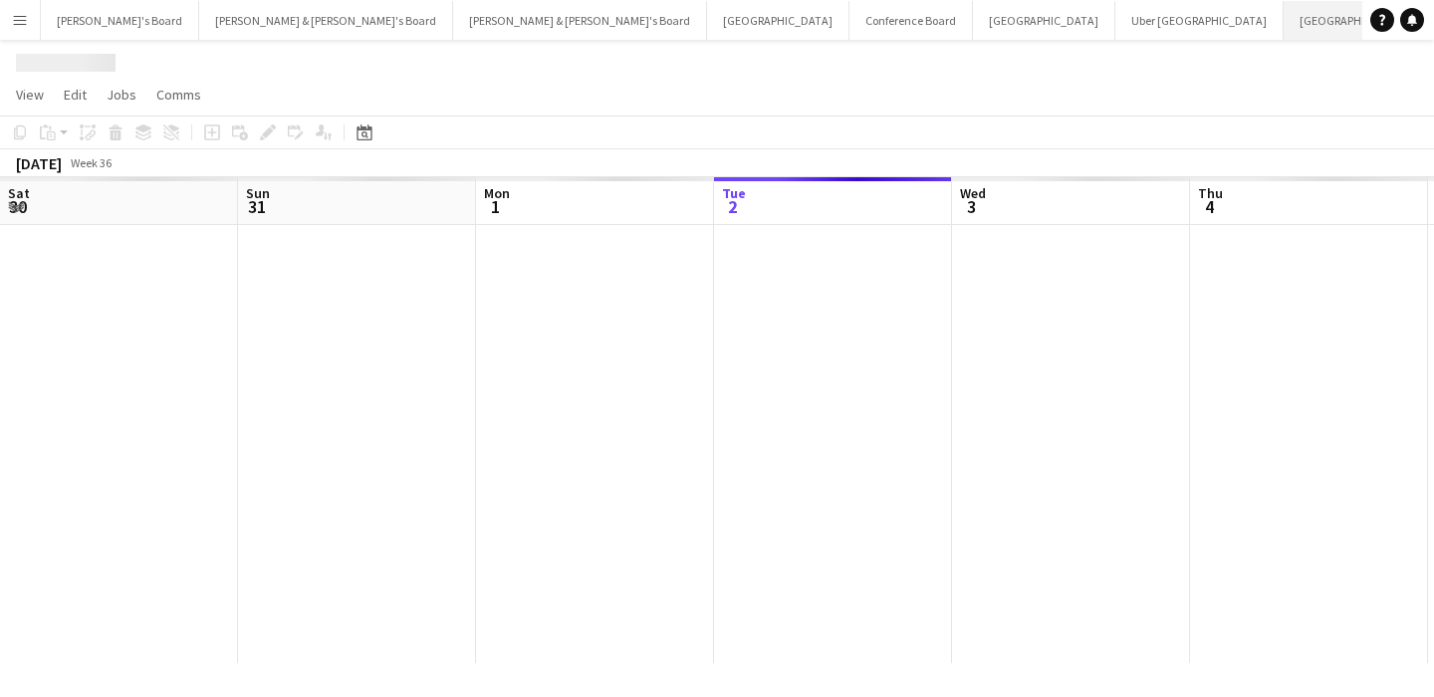
scroll to position [0, 476]
